Goal: Task Accomplishment & Management: Manage account settings

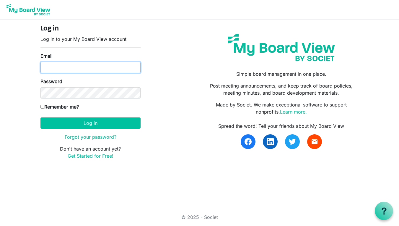
type input "ehmlpc@gmail.com"
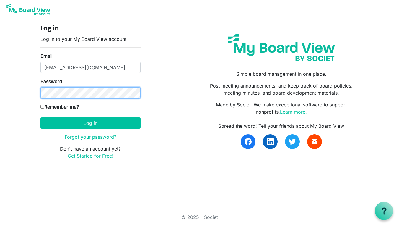
click at [90, 123] on button "Log in" at bounding box center [90, 122] width 100 height 11
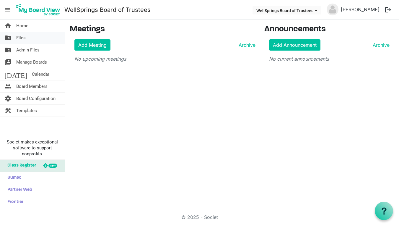
click at [25, 40] on span "Files" at bounding box center [20, 38] width 9 height 12
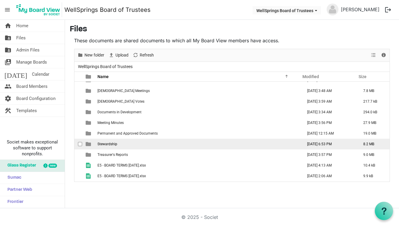
scroll to position [17, 0]
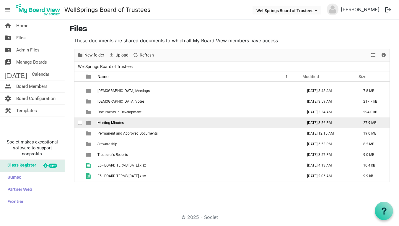
click at [108, 123] on span "Meeting Minutes" at bounding box center [110, 122] width 26 height 4
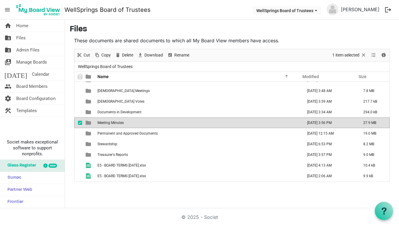
click at [108, 123] on span "Meeting Minutes" at bounding box center [110, 122] width 26 height 4
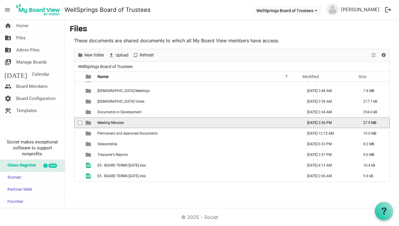
click at [108, 123] on span "Meeting Minutes" at bounding box center [110, 122] width 26 height 4
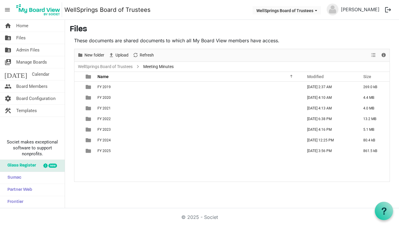
scroll to position [0, 0]
click at [100, 57] on span "New folder" at bounding box center [94, 54] width 21 height 7
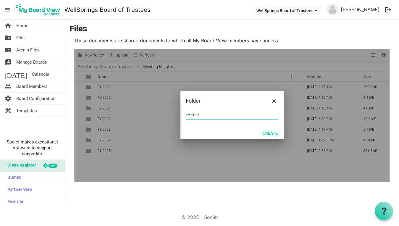
type input "FY 2026"
click at [270, 132] on button "Create" at bounding box center [270, 132] width 23 height 8
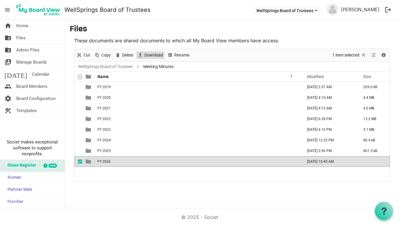
click at [151, 56] on span "Download" at bounding box center [154, 54] width 20 height 7
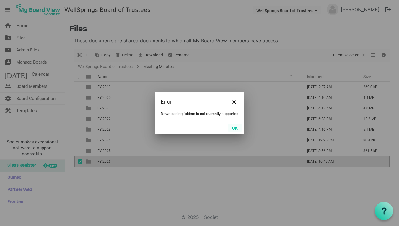
click at [238, 129] on button "OK" at bounding box center [234, 127] width 13 height 8
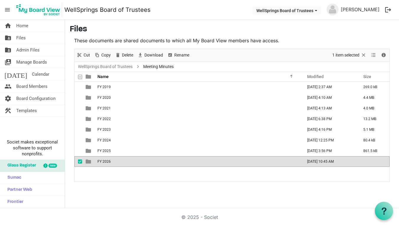
click at [110, 161] on span "FY 2026" at bounding box center [103, 161] width 13 height 4
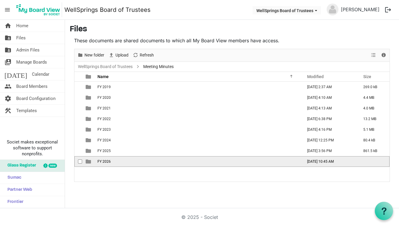
click at [110, 161] on span "FY 2026" at bounding box center [103, 161] width 13 height 4
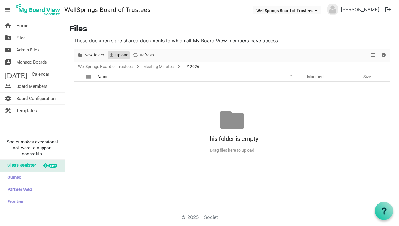
click at [121, 54] on span "Upload" at bounding box center [122, 54] width 14 height 7
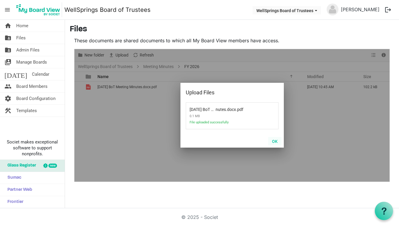
click at [276, 138] on button "OK" at bounding box center [274, 141] width 13 height 8
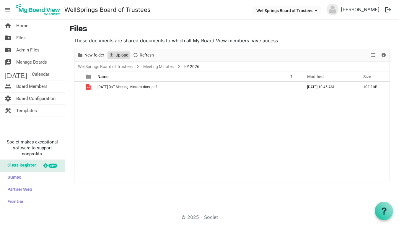
click at [123, 55] on span "Upload" at bounding box center [122, 54] width 14 height 7
click at [24, 37] on span "Files" at bounding box center [20, 38] width 9 height 12
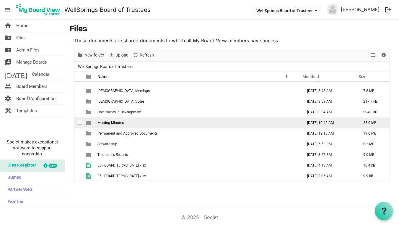
scroll to position [17, 0]
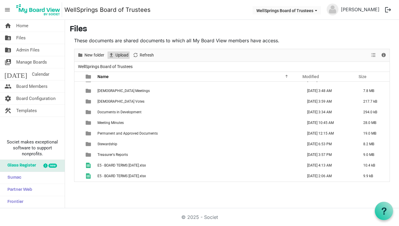
click at [121, 54] on span "Upload" at bounding box center [122, 54] width 14 height 7
click at [97, 55] on span "New folder" at bounding box center [94, 54] width 21 height 7
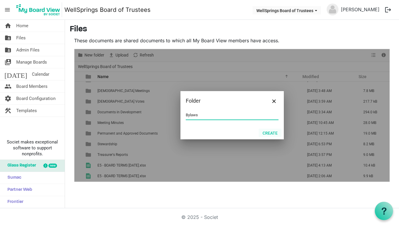
type input "Bylaws"
click at [270, 133] on button "Create" at bounding box center [270, 132] width 23 height 8
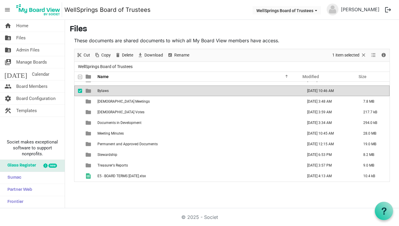
click at [115, 91] on td "Bylaws" at bounding box center [198, 90] width 205 height 11
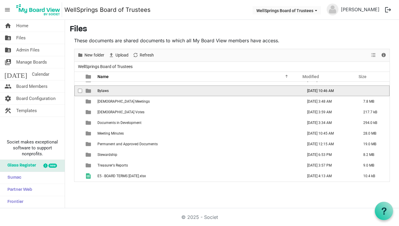
click at [115, 91] on td "Bylaws" at bounding box center [198, 90] width 205 height 11
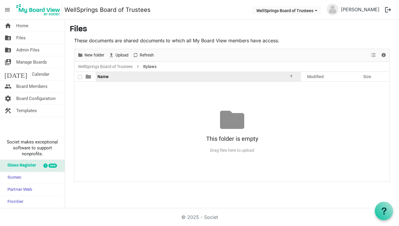
scroll to position [0, 0]
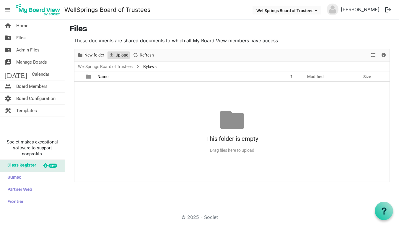
click at [119, 55] on span "Upload" at bounding box center [122, 54] width 14 height 7
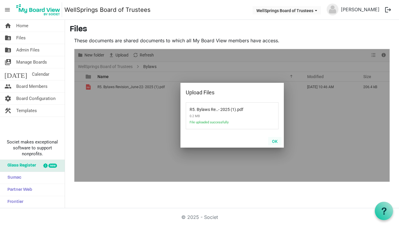
click at [275, 141] on button "OK" at bounding box center [274, 141] width 13 height 8
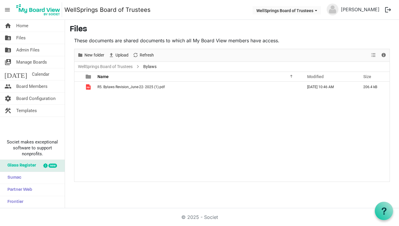
click at [388, 9] on button "logout" at bounding box center [388, 10] width 12 height 12
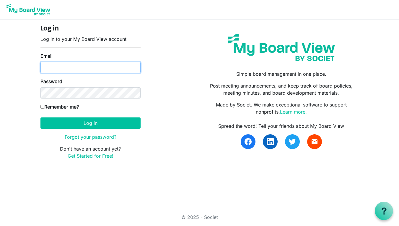
type input "ehmlpc@gmail.com"
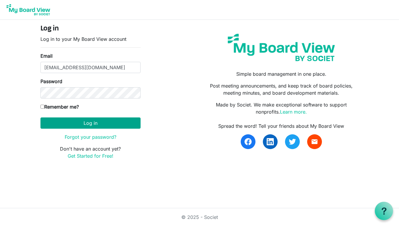
click at [77, 125] on button "Log in" at bounding box center [90, 122] width 100 height 11
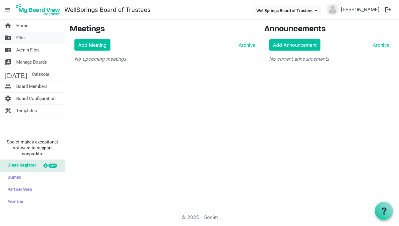
click at [23, 36] on span "Files" at bounding box center [20, 38] width 9 height 12
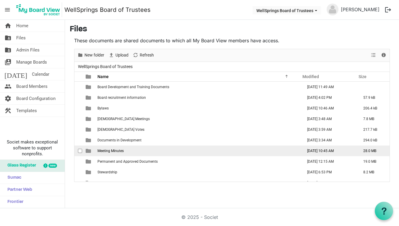
click at [119, 151] on span "Meeting Minutes" at bounding box center [110, 150] width 26 height 4
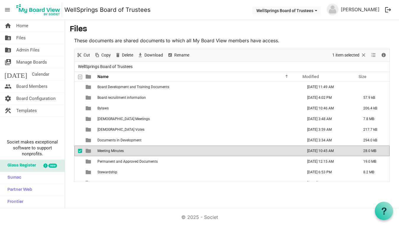
click at [119, 151] on span "Meeting Minutes" at bounding box center [110, 150] width 26 height 4
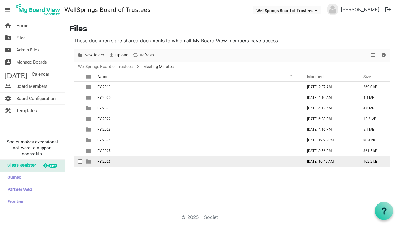
click at [105, 163] on span "FY 2026" at bounding box center [103, 161] width 13 height 4
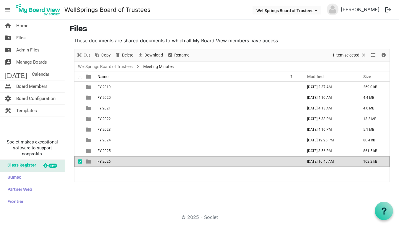
click at [105, 163] on span "FY 2026" at bounding box center [103, 161] width 13 height 4
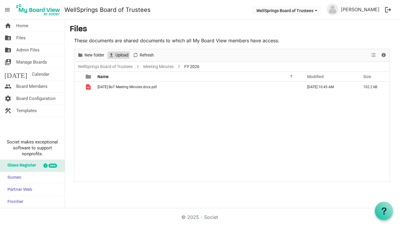
click at [122, 56] on span "Upload" at bounding box center [122, 54] width 14 height 7
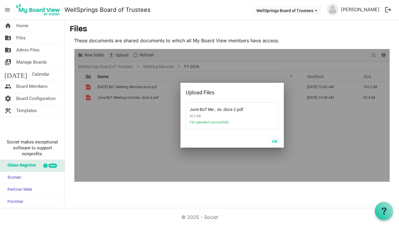
click at [272, 142] on button "OK" at bounding box center [274, 141] width 13 height 8
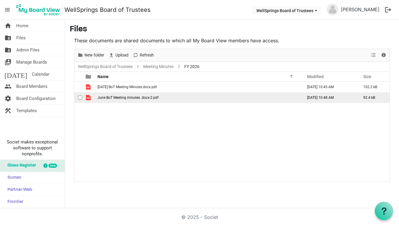
click at [133, 99] on td "June BoT Meeting minutes .docx-2.pdf" at bounding box center [198, 97] width 205 height 11
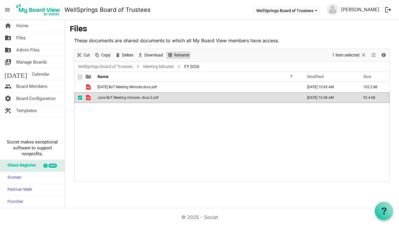
click at [176, 55] on span "Rename" at bounding box center [182, 54] width 16 height 7
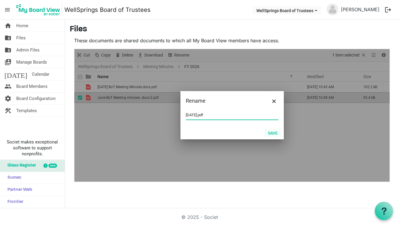
click at [274, 132] on button "Save" at bounding box center [272, 132] width 17 height 8
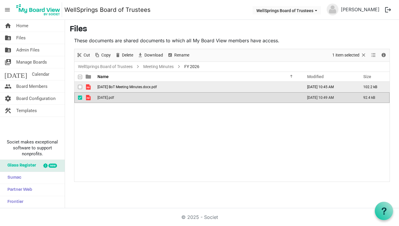
click at [130, 87] on span "July 2025 BoT Meeting Minutes.docx.pdf" at bounding box center [126, 87] width 59 height 4
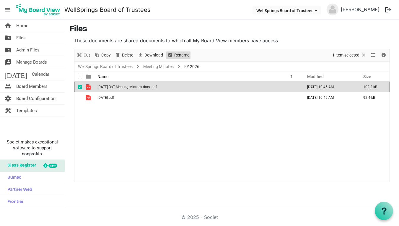
click at [174, 56] on span "Rename" at bounding box center [182, 54] width 16 height 7
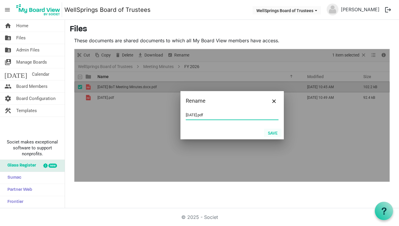
type input "[DATE].pdf"
click at [275, 130] on button "Save" at bounding box center [272, 132] width 17 height 8
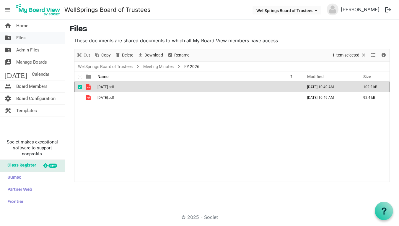
click at [24, 37] on span "Files" at bounding box center [20, 38] width 9 height 12
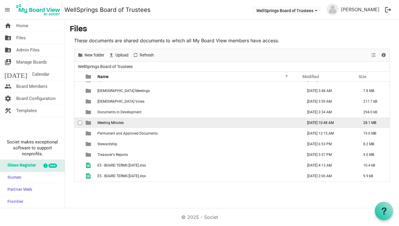
scroll to position [28, 0]
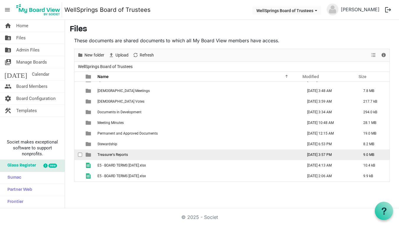
click at [113, 154] on span "Treasurer's Reports" at bounding box center [112, 154] width 30 height 4
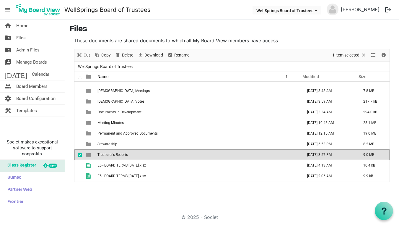
click at [113, 154] on span "Treasurer's Reports" at bounding box center [112, 154] width 30 height 4
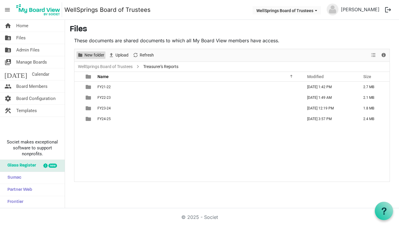
click at [93, 54] on span "New folder" at bounding box center [94, 54] width 21 height 7
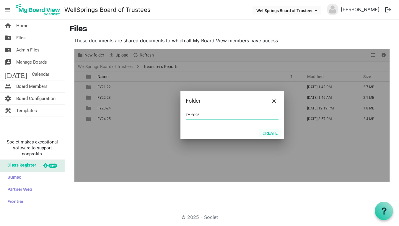
type input "FY 2026"
click at [265, 131] on button "Create" at bounding box center [270, 132] width 23 height 8
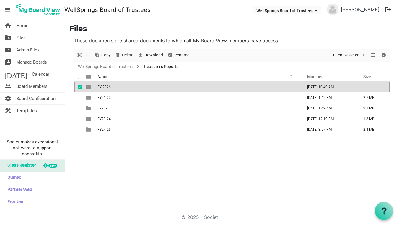
click at [124, 88] on td "FY 2026" at bounding box center [198, 86] width 205 height 11
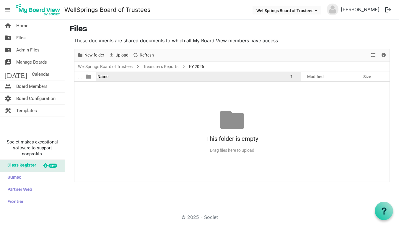
click at [104, 78] on span "Name" at bounding box center [102, 76] width 11 height 5
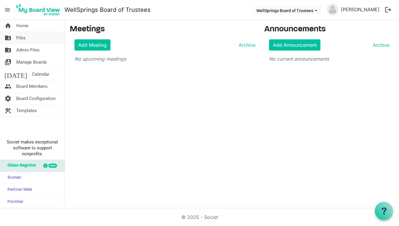
click at [25, 40] on span "Files" at bounding box center [20, 38] width 9 height 12
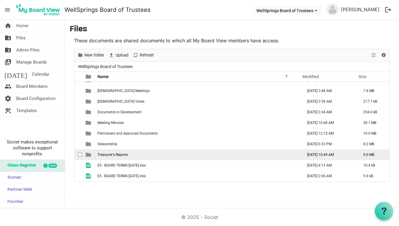
scroll to position [28, 0]
click at [106, 156] on span "Treasurer's Reports" at bounding box center [112, 154] width 30 height 4
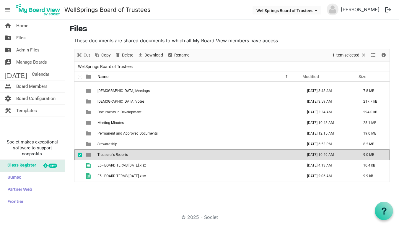
click at [106, 156] on span "Treasurer's Reports" at bounding box center [112, 154] width 30 height 4
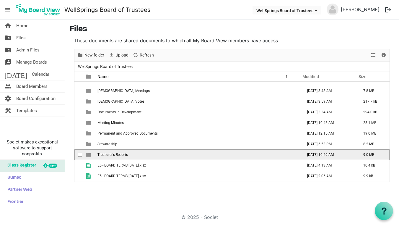
click at [106, 156] on span "Treasurer's Reports" at bounding box center [112, 154] width 30 height 4
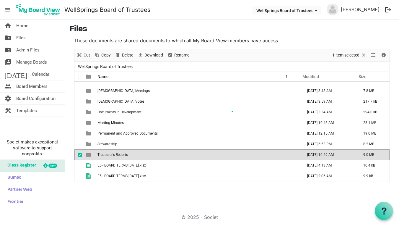
scroll to position [0, 0]
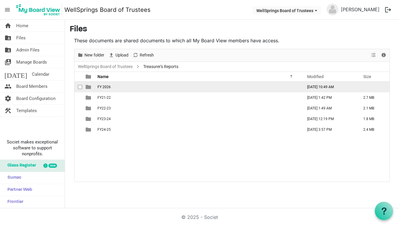
click at [102, 87] on span "FY 2026" at bounding box center [103, 87] width 13 height 4
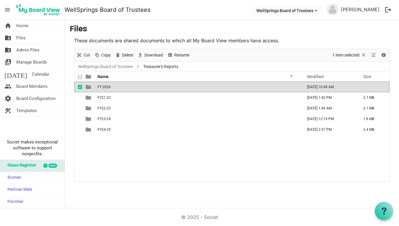
click at [96, 86] on td "FY 2026" at bounding box center [198, 86] width 205 height 11
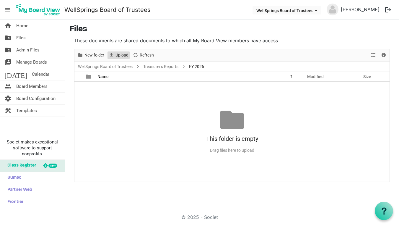
click at [117, 53] on span "Upload" at bounding box center [122, 54] width 14 height 7
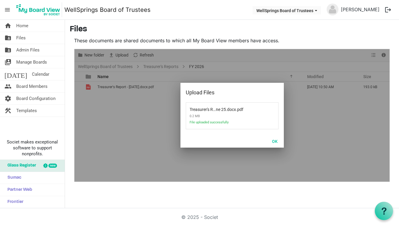
click at [274, 139] on button "OK" at bounding box center [274, 141] width 13 height 8
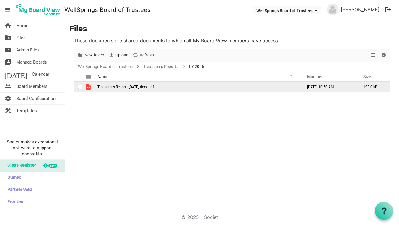
click at [135, 87] on span "Treasurer's Report - [DATE].docx.pdf" at bounding box center [125, 87] width 56 height 4
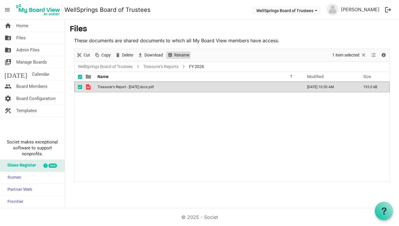
click at [172, 53] on span "Rename" at bounding box center [169, 54] width 7 height 7
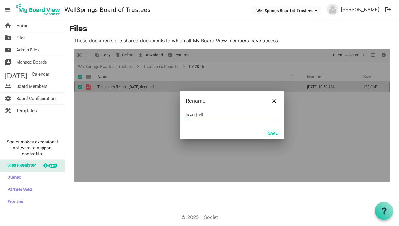
click at [270, 132] on button "Save" at bounding box center [272, 132] width 17 height 8
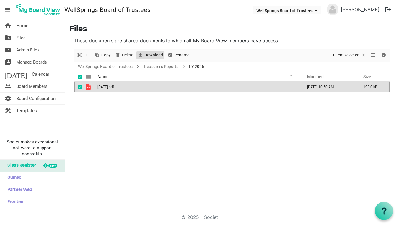
click at [154, 56] on span "Download" at bounding box center [154, 54] width 20 height 7
click at [99, 104] on div "[DATE].pdf [DATE] 10:50 AM 193.0 kB" at bounding box center [231, 130] width 315 height 99
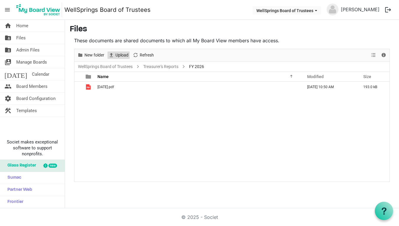
click at [121, 55] on span "Upload" at bounding box center [122, 54] width 14 height 7
click at [117, 55] on span "Upload" at bounding box center [122, 54] width 14 height 7
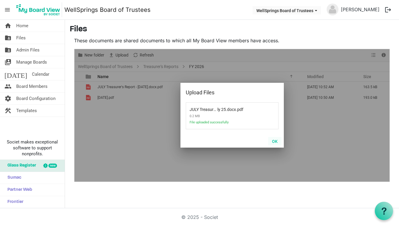
click at [275, 141] on button "OK" at bounding box center [274, 141] width 13 height 8
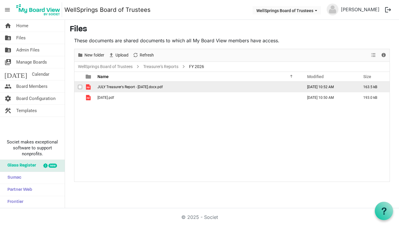
click at [109, 88] on span "JULY Treasurer's Report - [DATE].docx.pdf" at bounding box center [129, 87] width 65 height 4
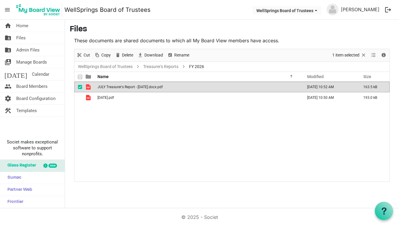
click at [120, 86] on span "JULY Treasurer's Report - [DATE].docx.pdf" at bounding box center [129, 87] width 65 height 4
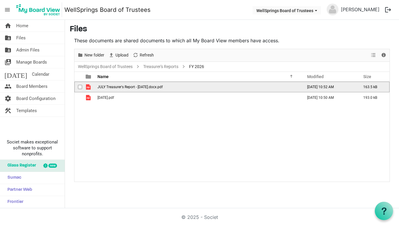
click at [120, 86] on span "JULY Treasurer's Report - [DATE].docx.pdf" at bounding box center [129, 87] width 65 height 4
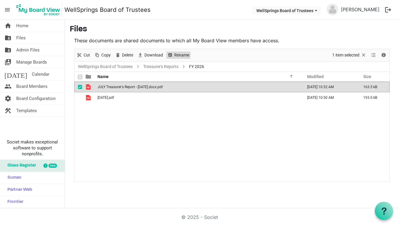
click at [174, 56] on span "Rename" at bounding box center [182, 54] width 16 height 7
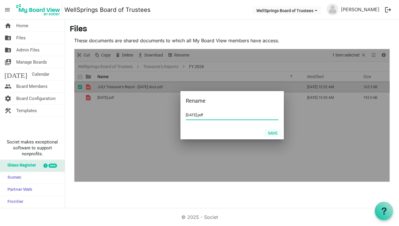
type input "[DATE].pdf"
click at [274, 131] on button "Save" at bounding box center [272, 132] width 17 height 8
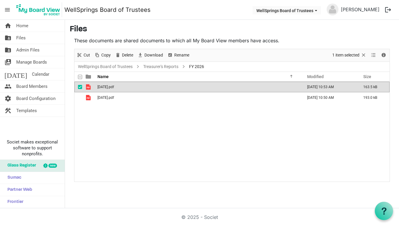
click at [386, 9] on button "logout" at bounding box center [388, 10] width 12 height 12
